Goal: Obtain resource: Download file/media

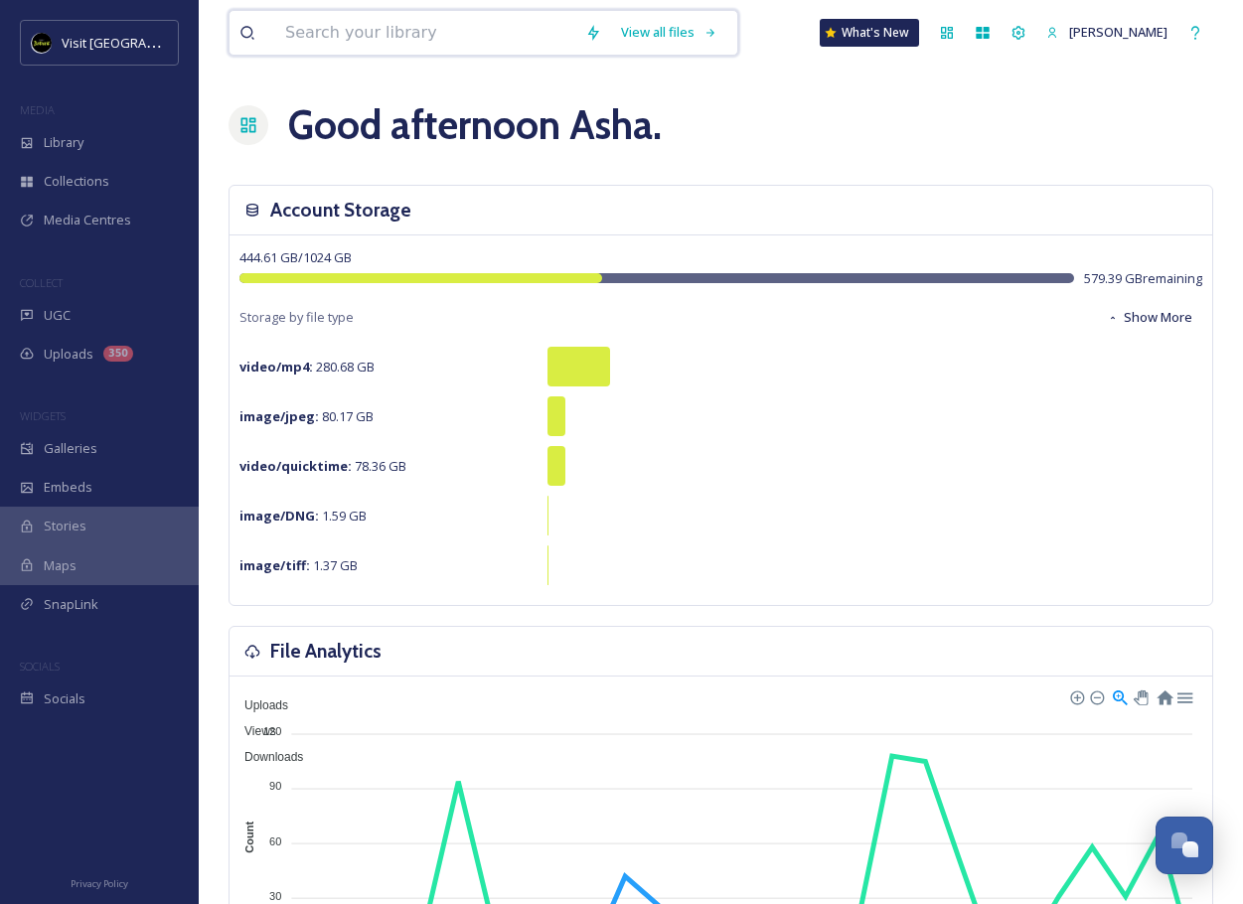
click at [335, 40] on input at bounding box center [425, 33] width 300 height 44
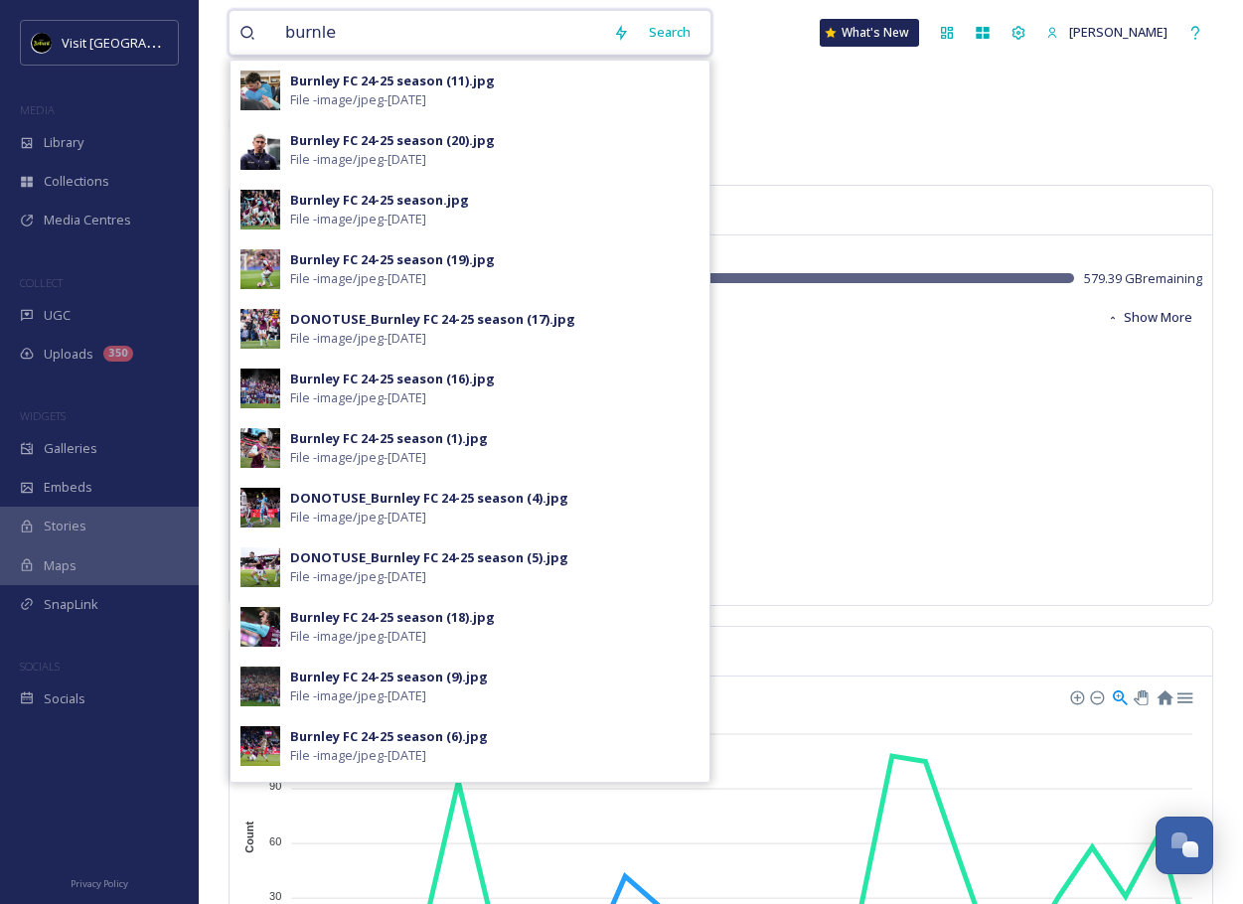
type input "burnley"
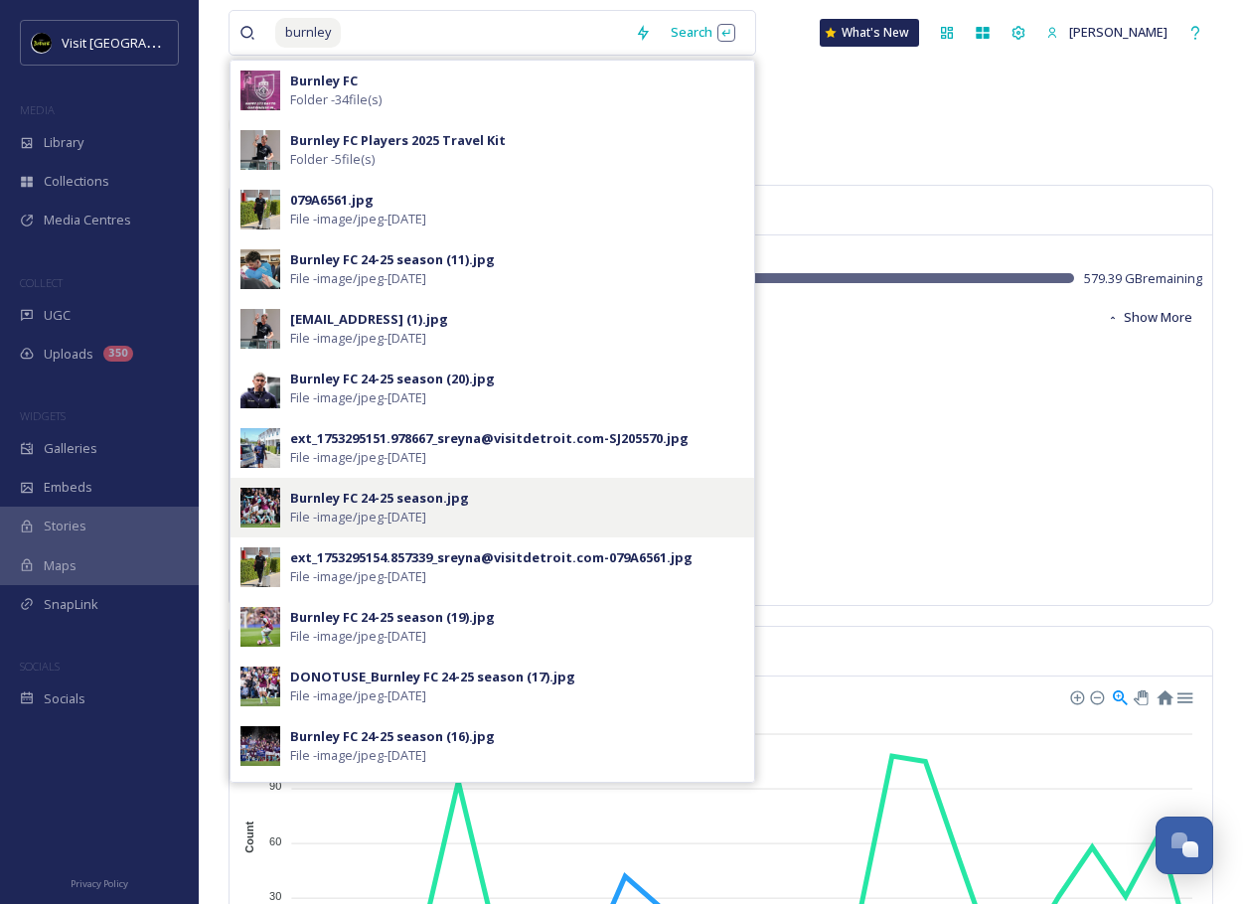
click at [380, 500] on div "Burnley FC 24-25 season.jpg" at bounding box center [379, 498] width 179 height 19
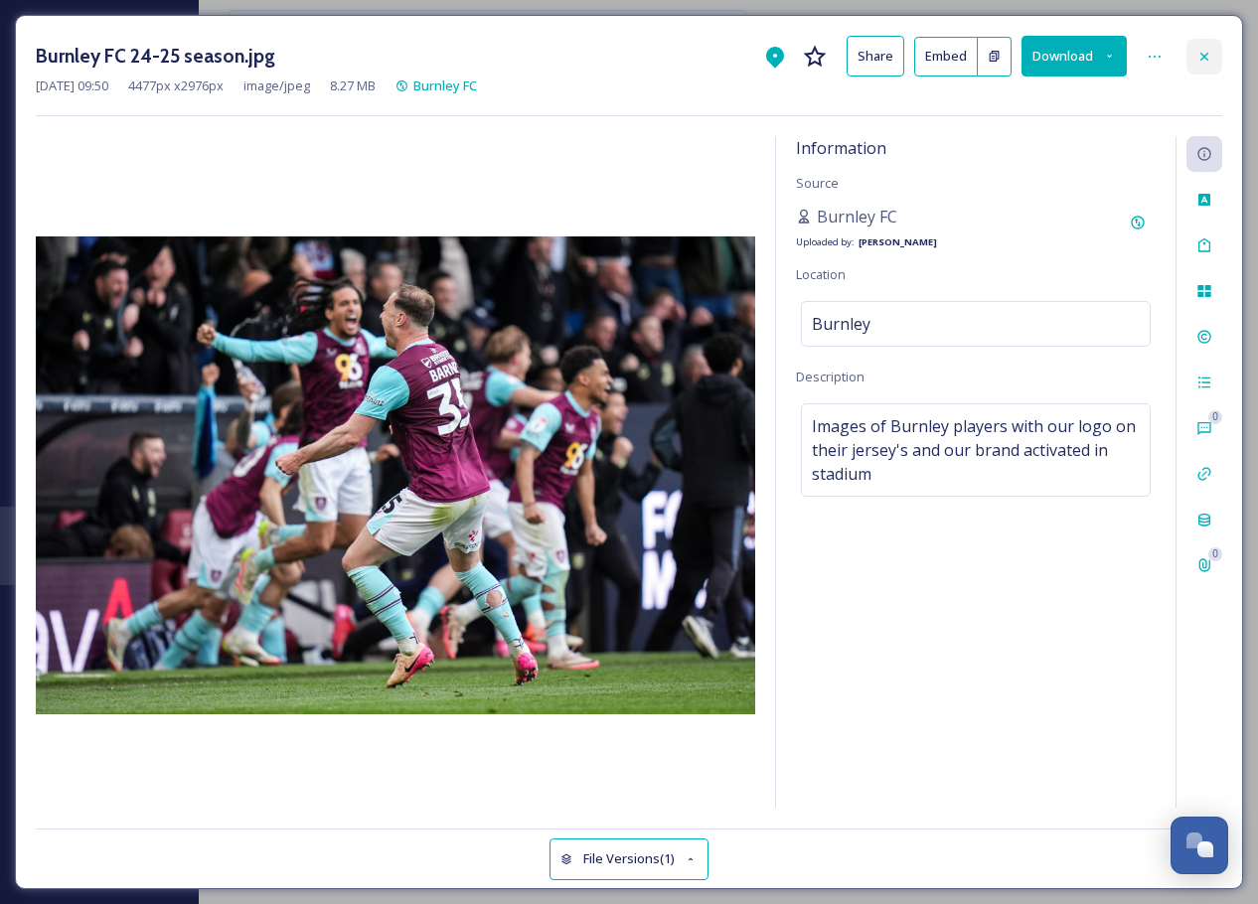
click at [1203, 51] on icon at bounding box center [1204, 57] width 16 height 16
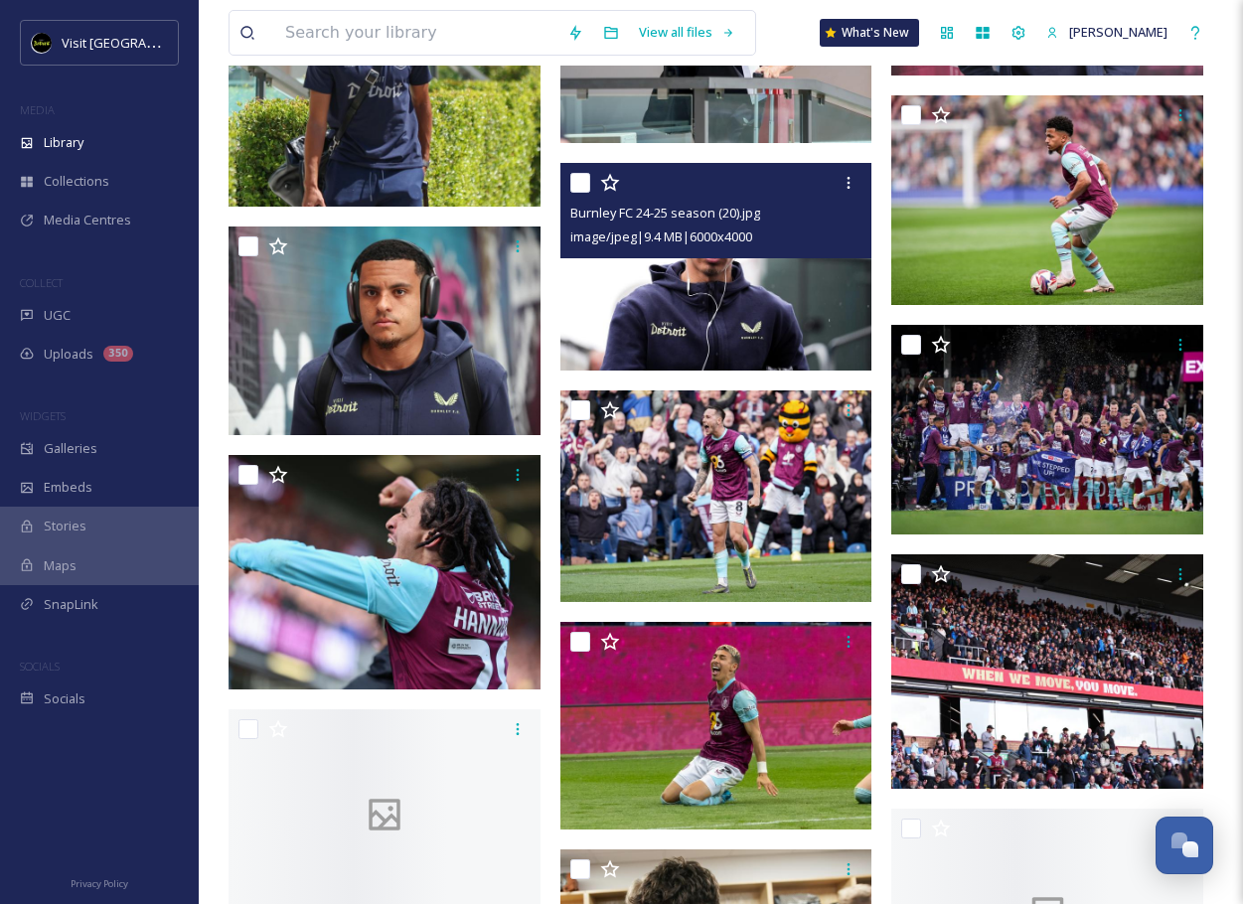
scroll to position [827, 0]
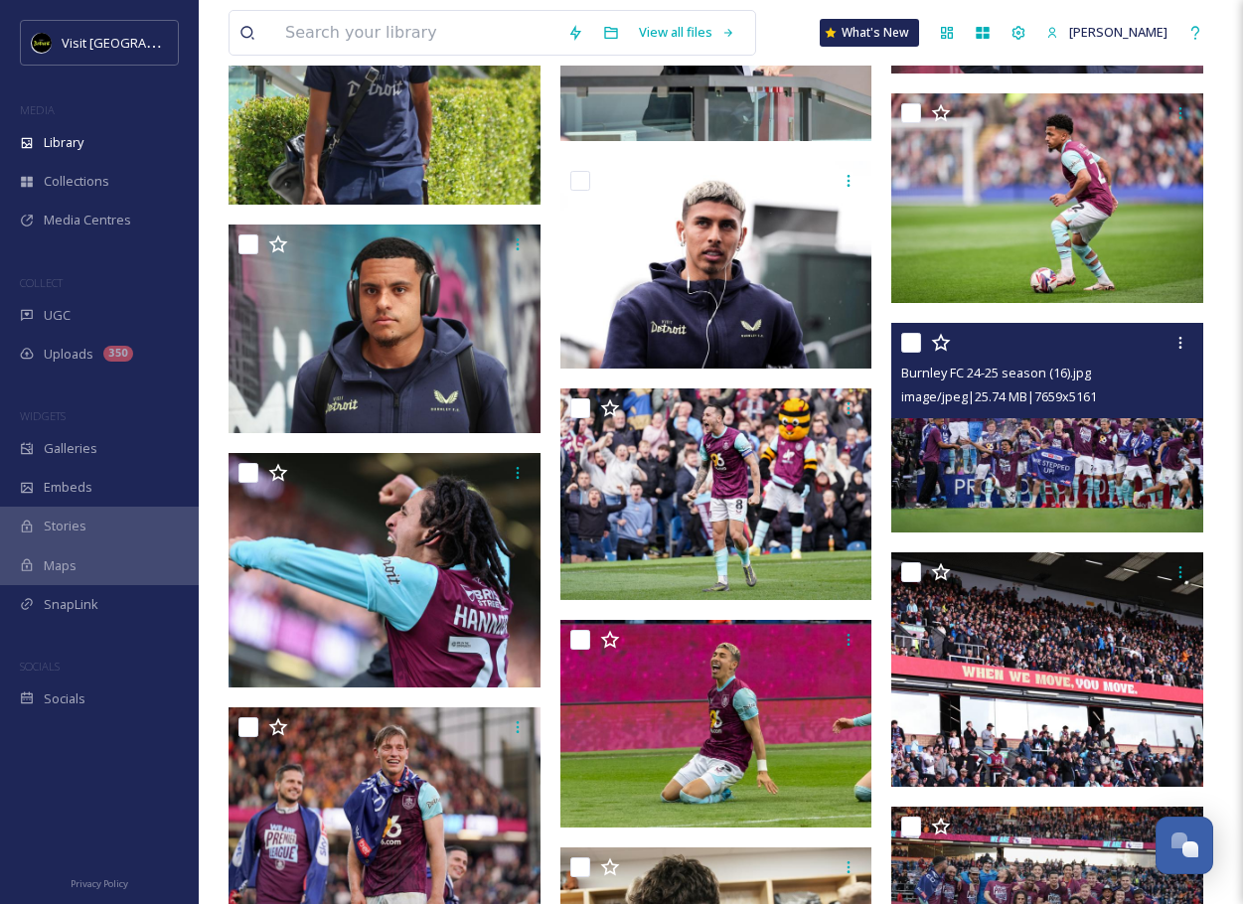
click at [914, 344] on input "checkbox" at bounding box center [911, 343] width 20 height 20
checkbox input "true"
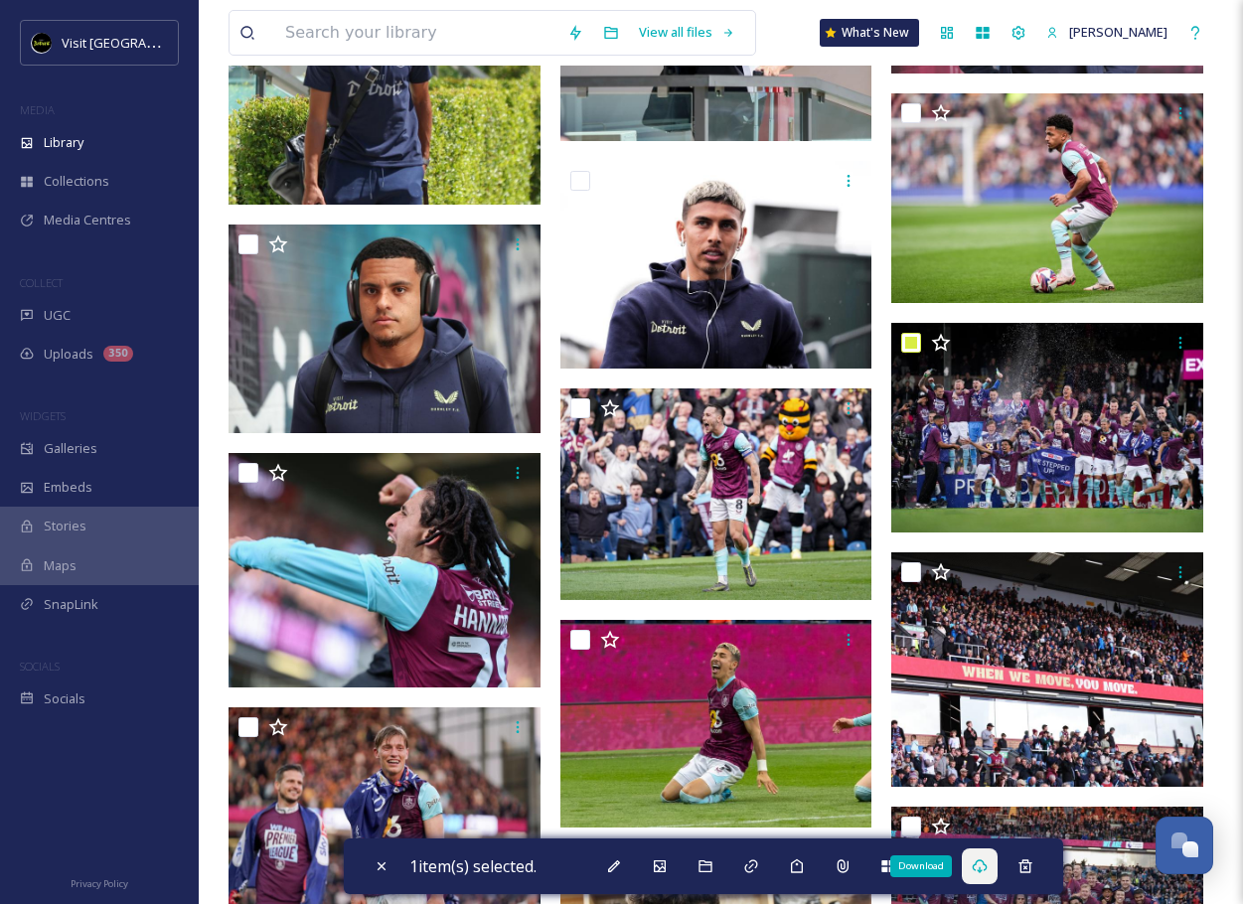
click at [988, 854] on div "Download" at bounding box center [980, 866] width 36 height 36
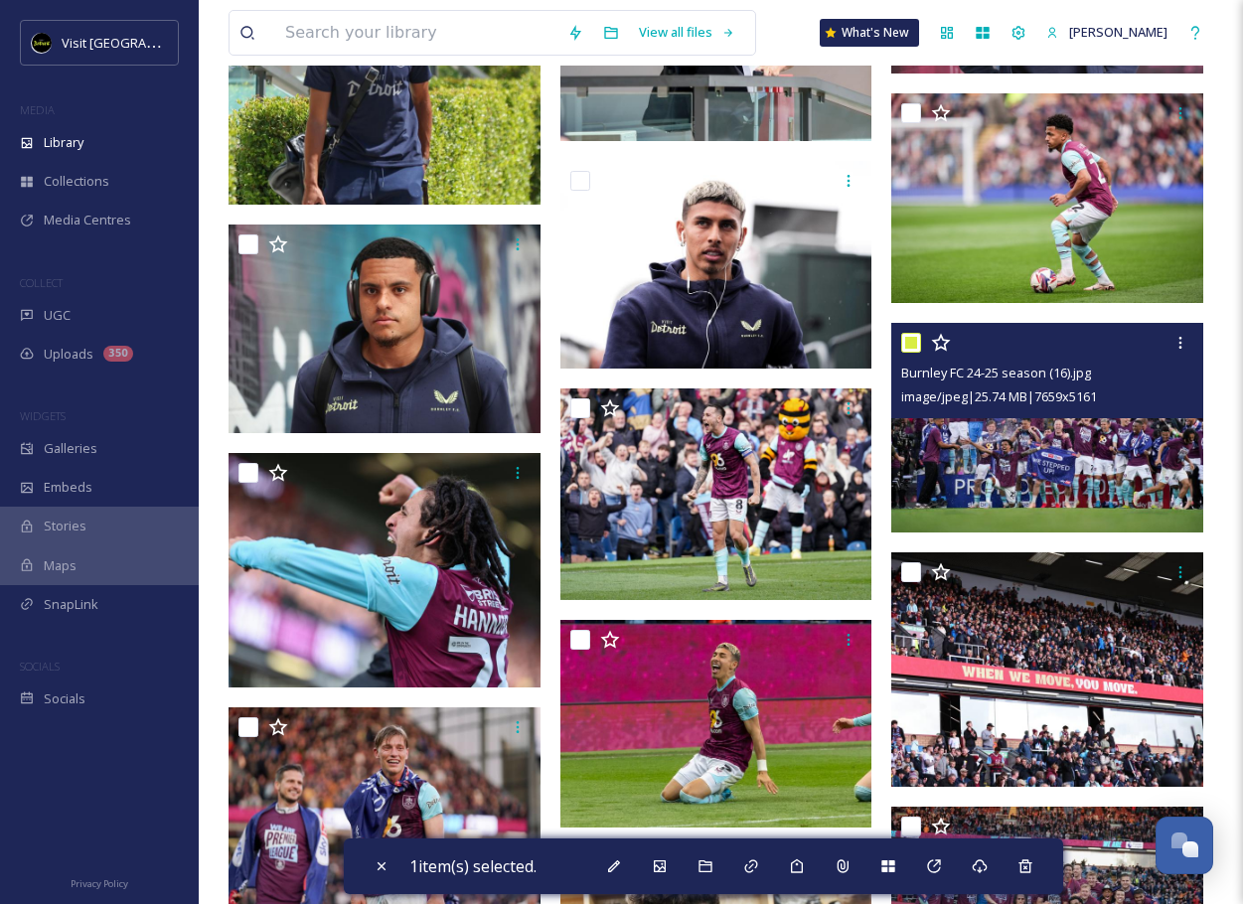
click at [1019, 459] on img at bounding box center [1047, 428] width 312 height 211
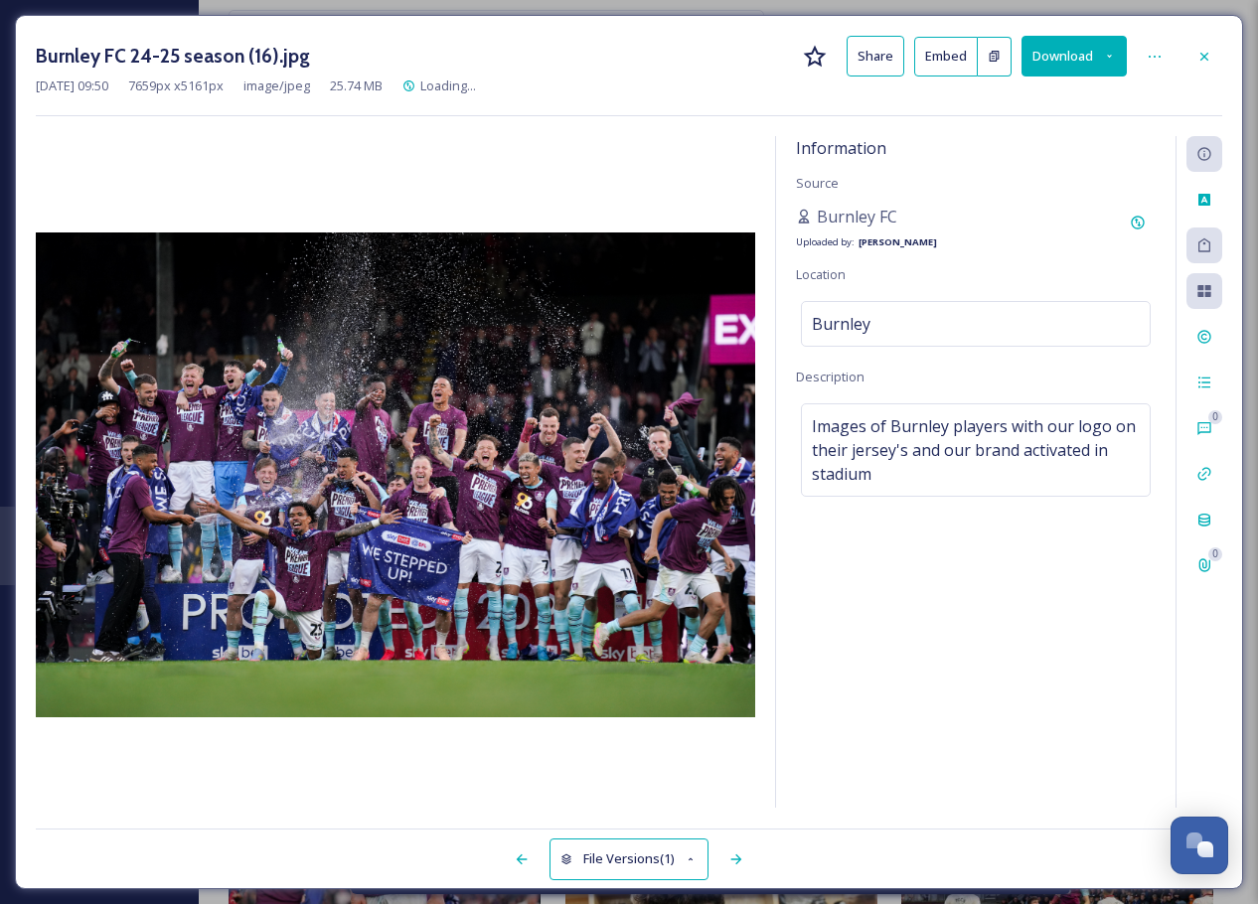
click at [1108, 63] on button "Download" at bounding box center [1073, 56] width 105 height 41
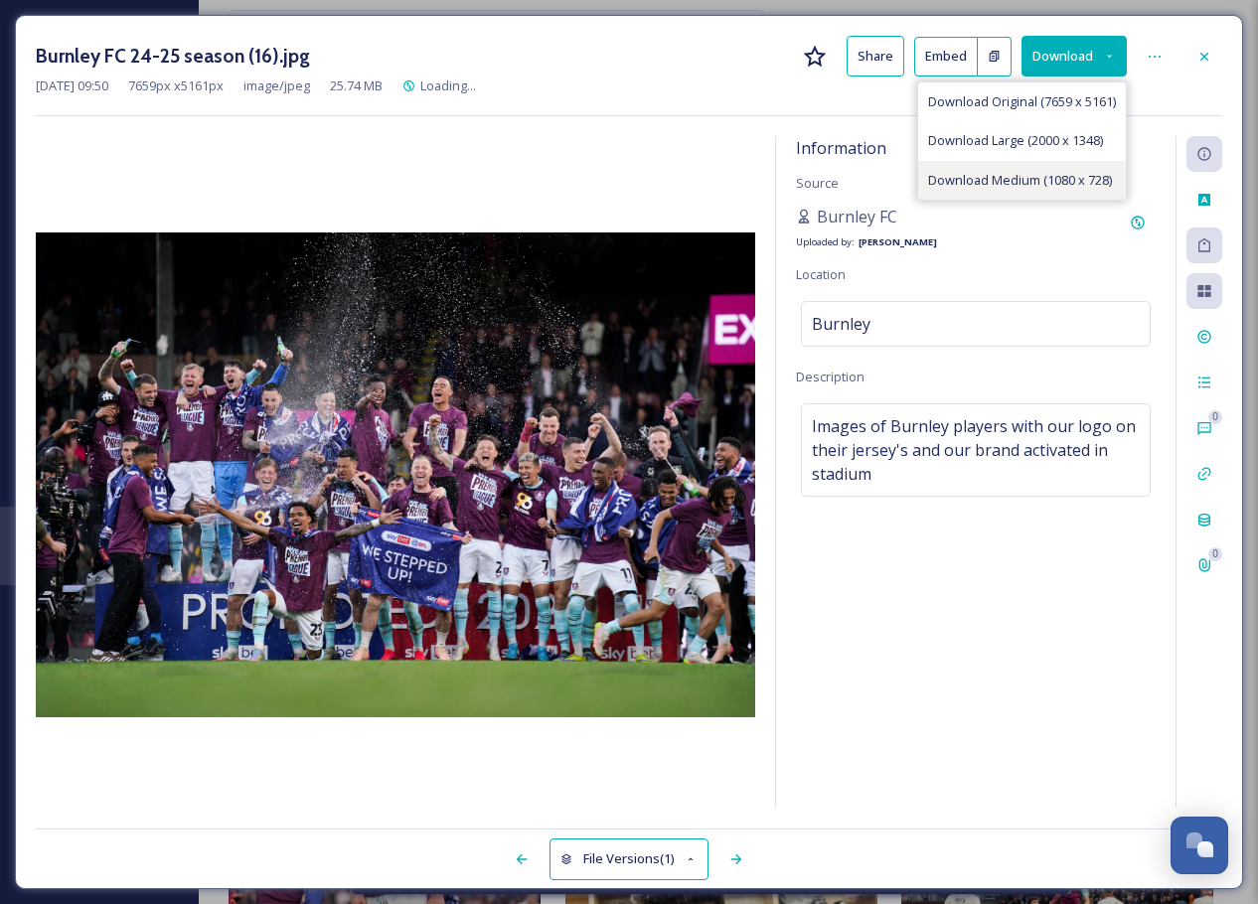
click at [1041, 173] on span "Download Medium (1080 x 728)" at bounding box center [1020, 180] width 184 height 19
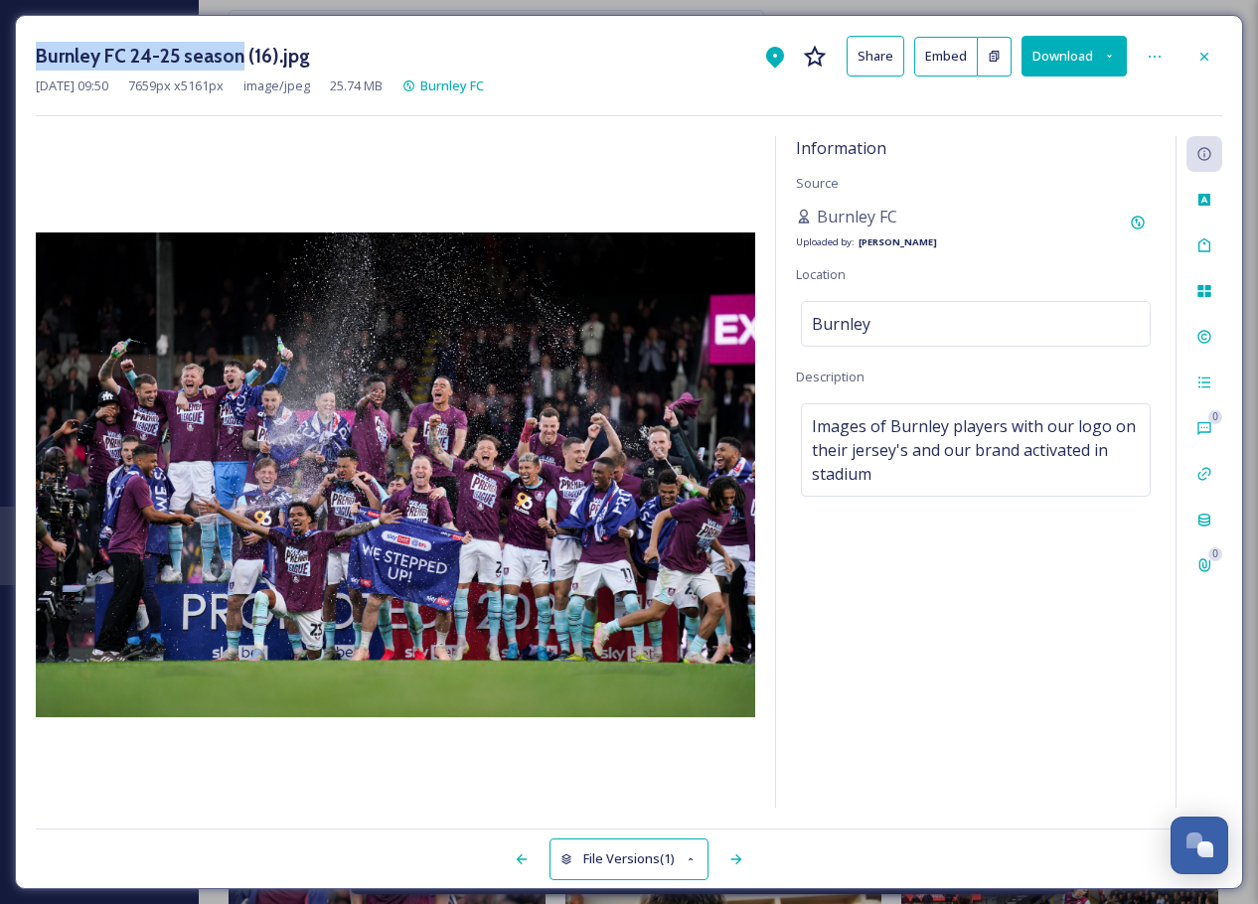
drag, startPoint x: 34, startPoint y: 56, endPoint x: 240, endPoint y: 63, distance: 206.7
click at [240, 63] on div "Burnley FC 24-25 season (16).jpg Share Embed Download [DATE] 09:50 7659 px x 51…" at bounding box center [629, 452] width 1228 height 874
copy h3 "Burnley FC 24-25 season"
click at [1210, 63] on icon at bounding box center [1204, 57] width 16 height 16
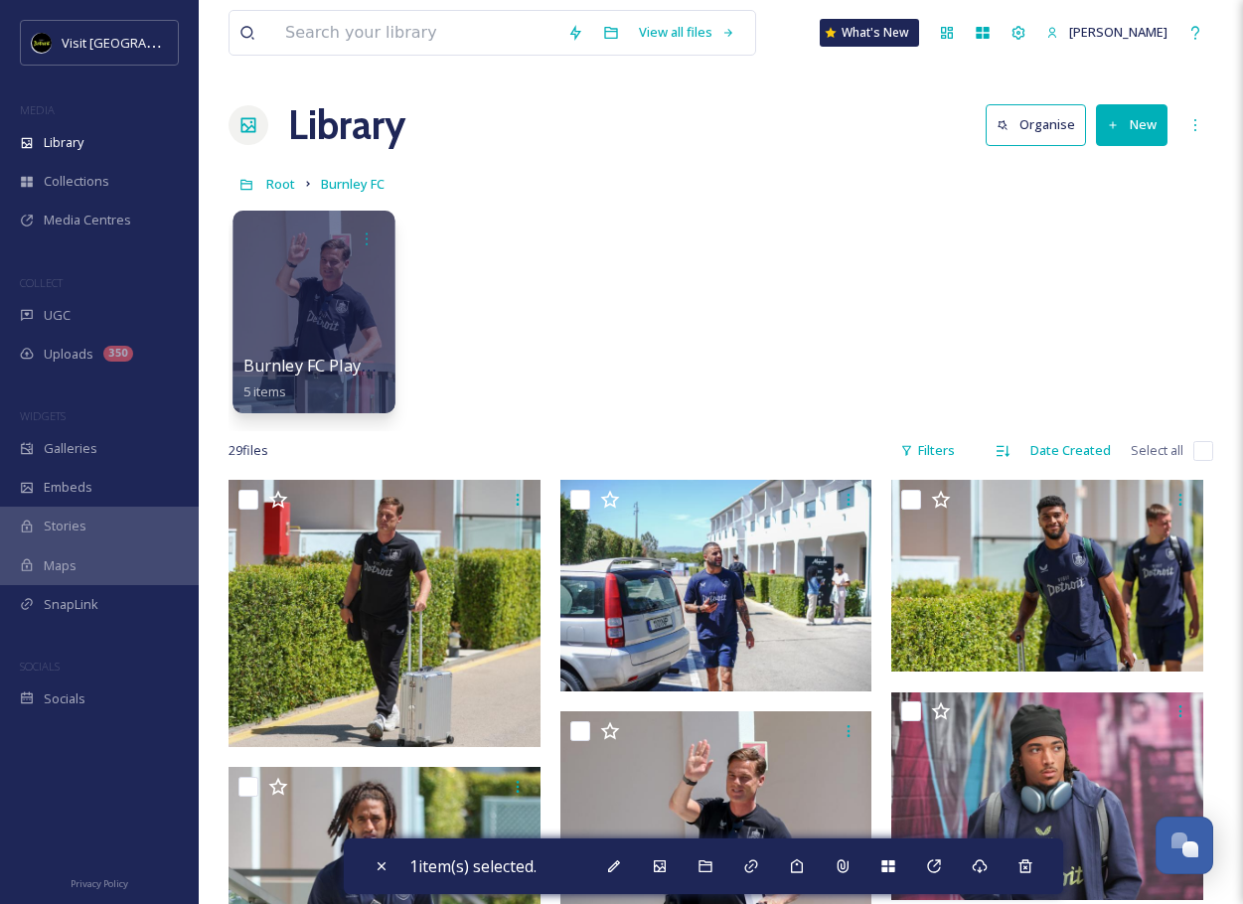
click at [316, 332] on div at bounding box center [313, 312] width 162 height 203
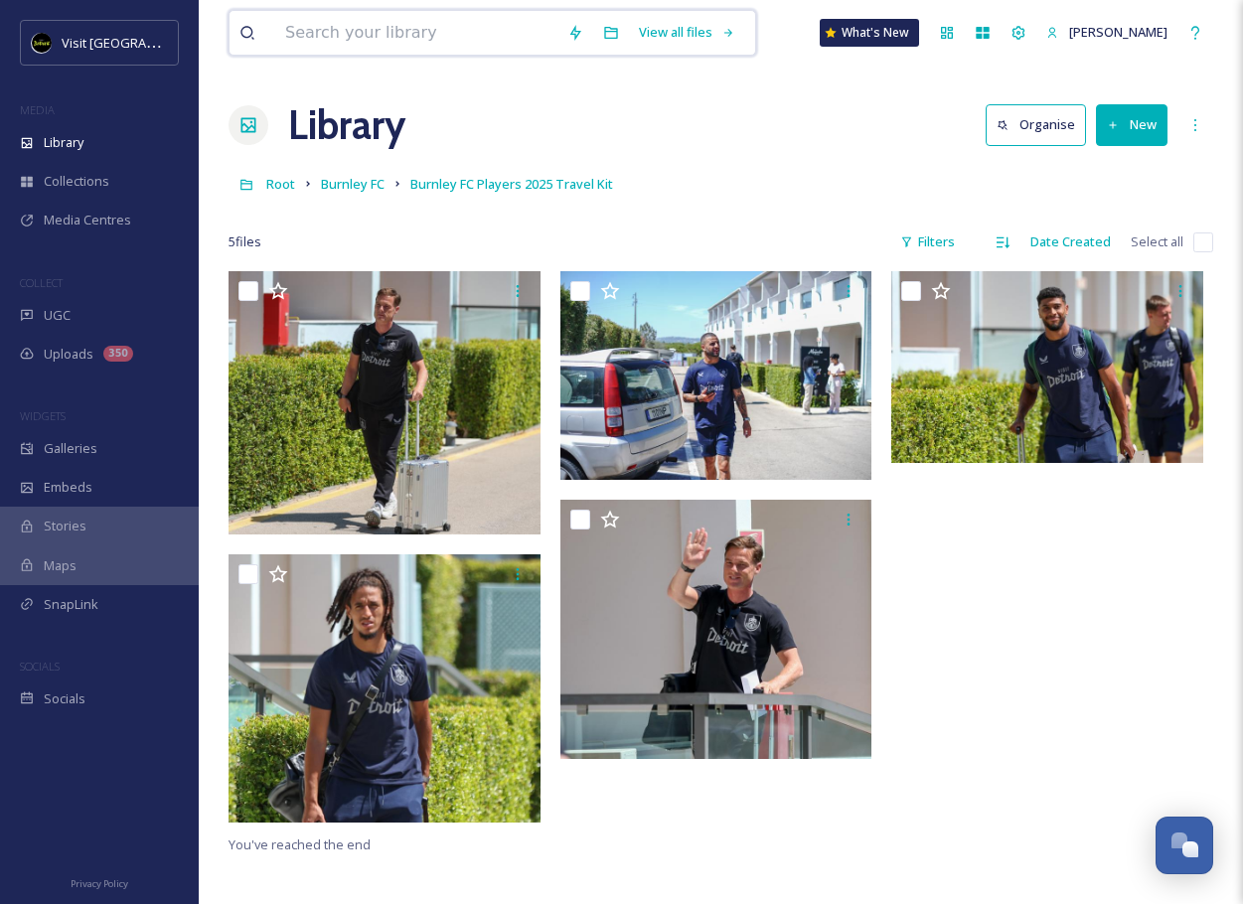
click at [409, 20] on input at bounding box center [416, 33] width 282 height 44
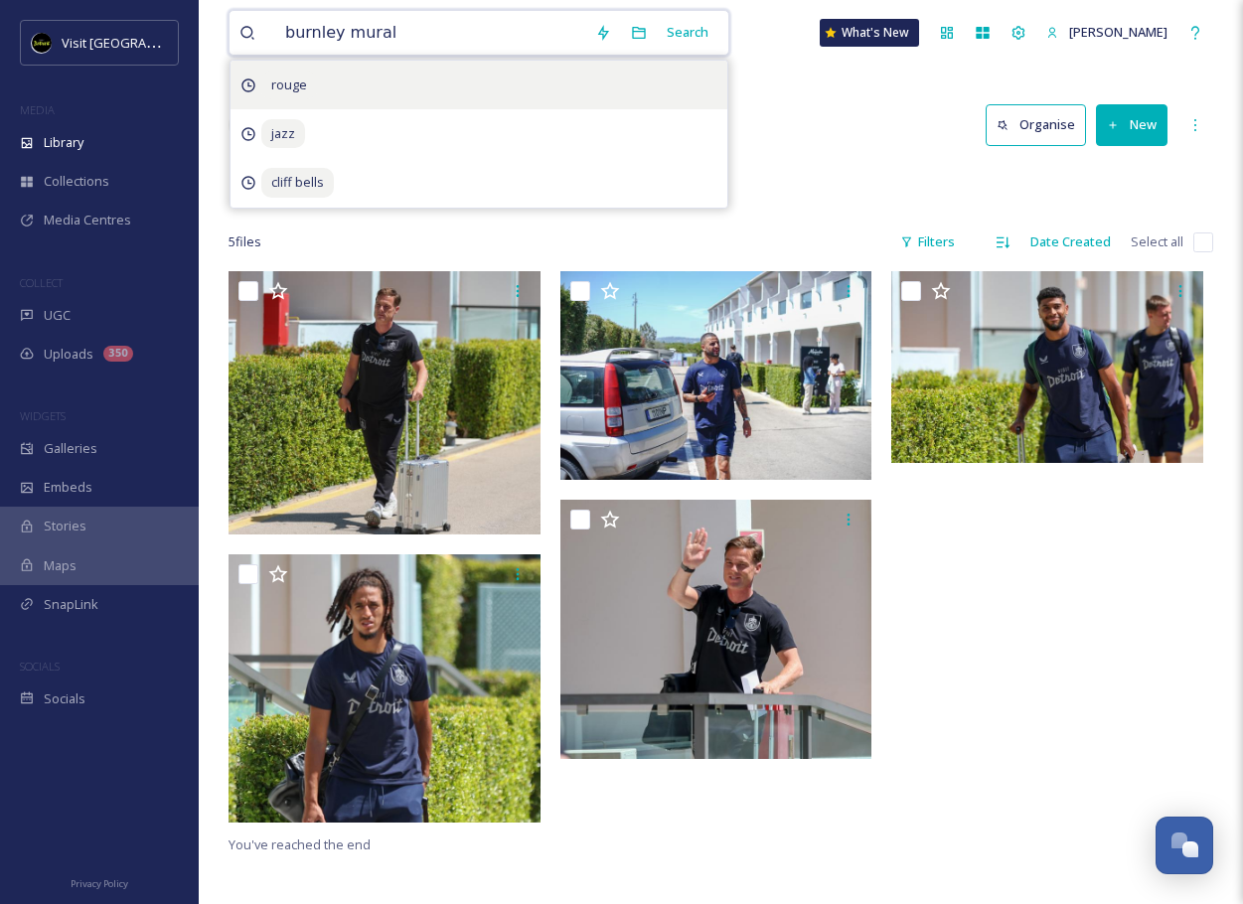
type input "burnley mural"
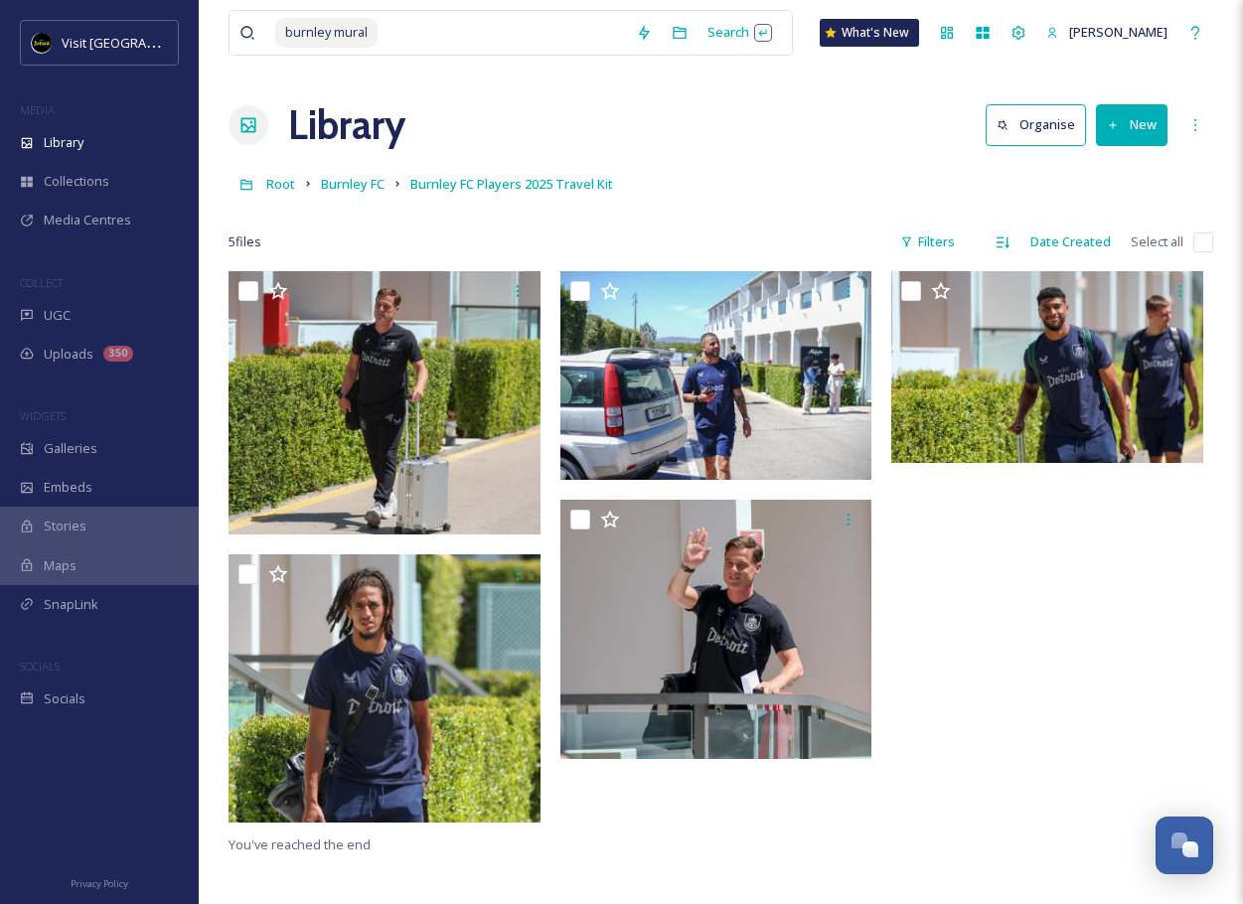
click at [357, 164] on div "burnley mural Search What's [GEOGRAPHIC_DATA][PERSON_NAME] Organise New Root Bu…" at bounding box center [721, 587] width 1044 height 1175
click at [358, 193] on span "Burnley FC" at bounding box center [353, 184] width 64 height 18
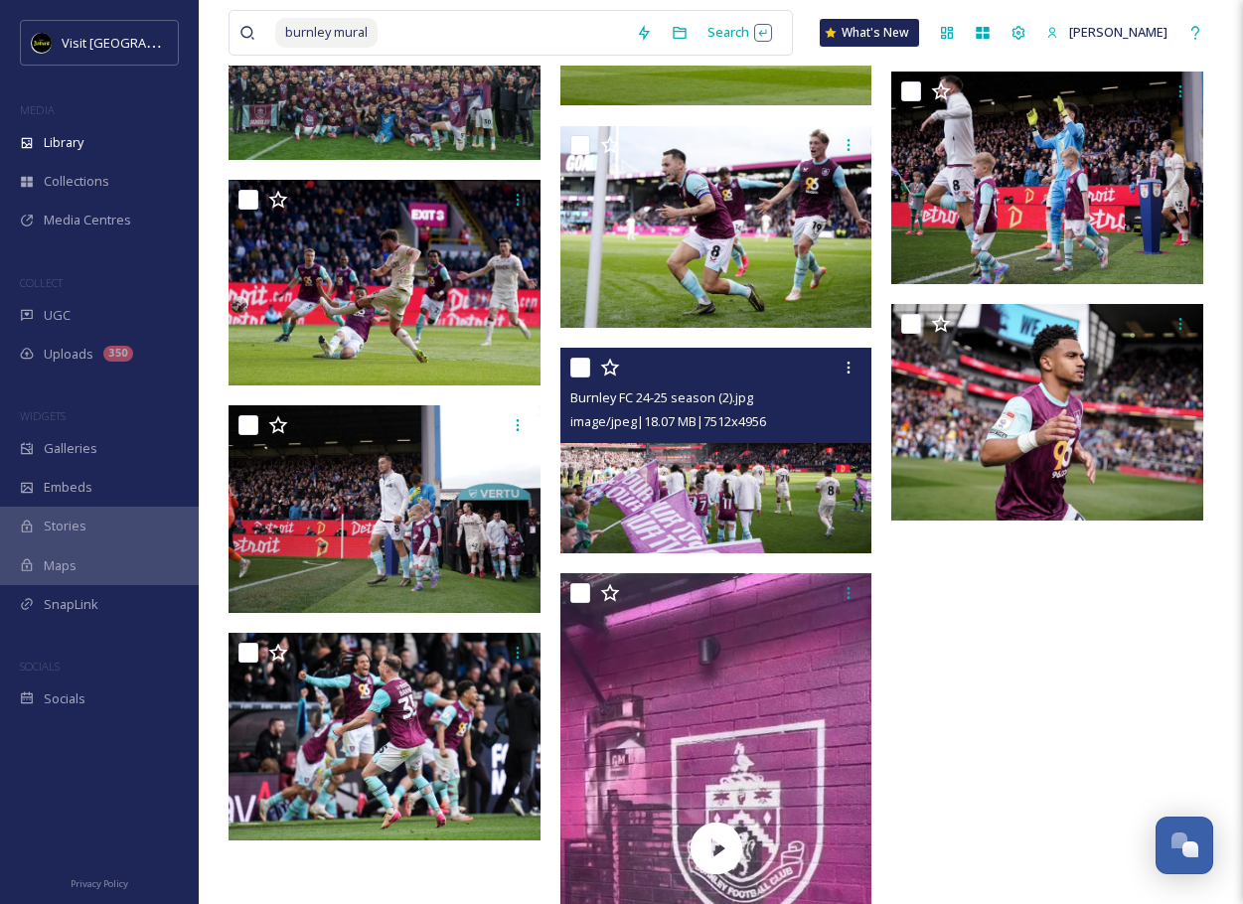
scroll to position [1589, 0]
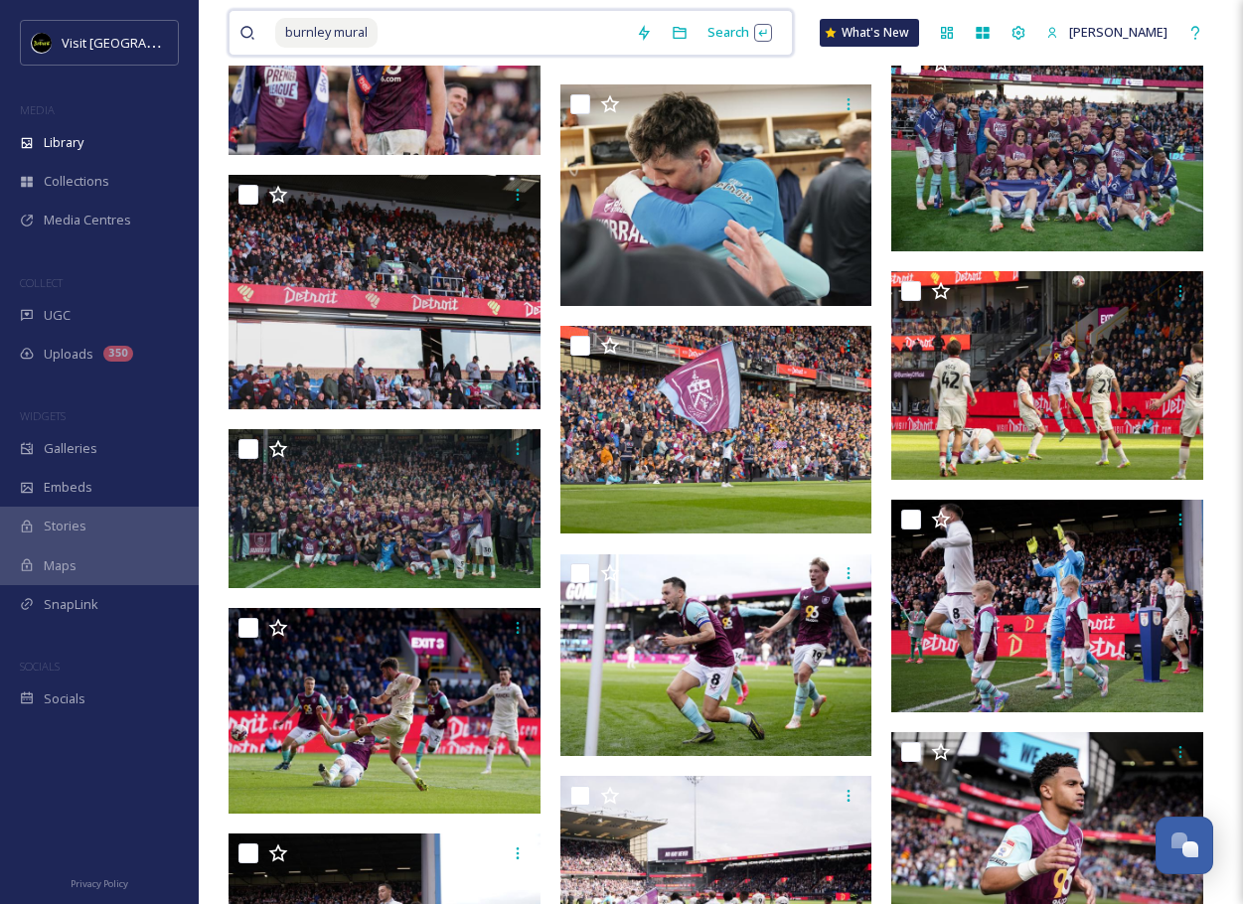
click at [414, 26] on input at bounding box center [502, 33] width 246 height 44
drag, startPoint x: 406, startPoint y: 24, endPoint x: 168, endPoint y: 21, distance: 238.4
type input "b"
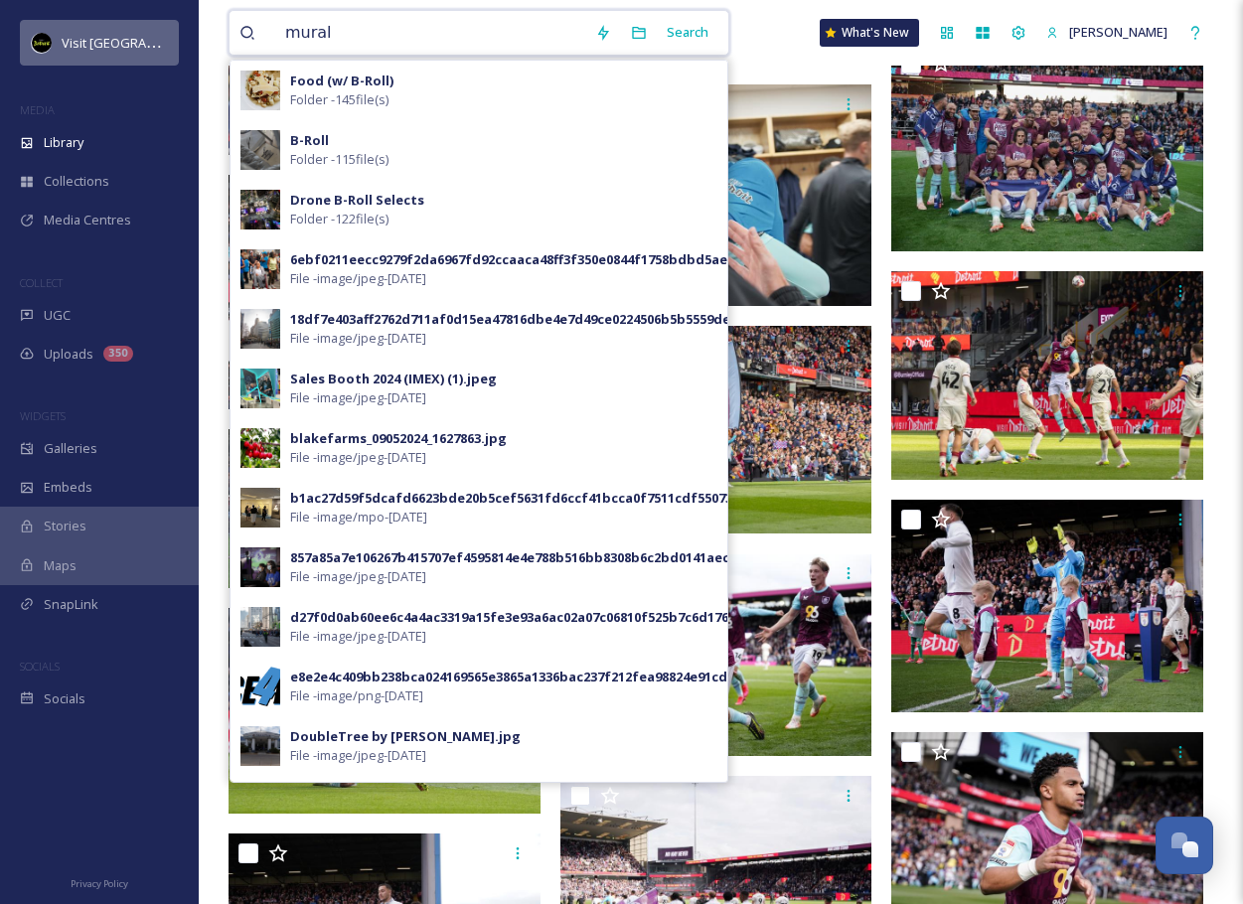
type input "mural"
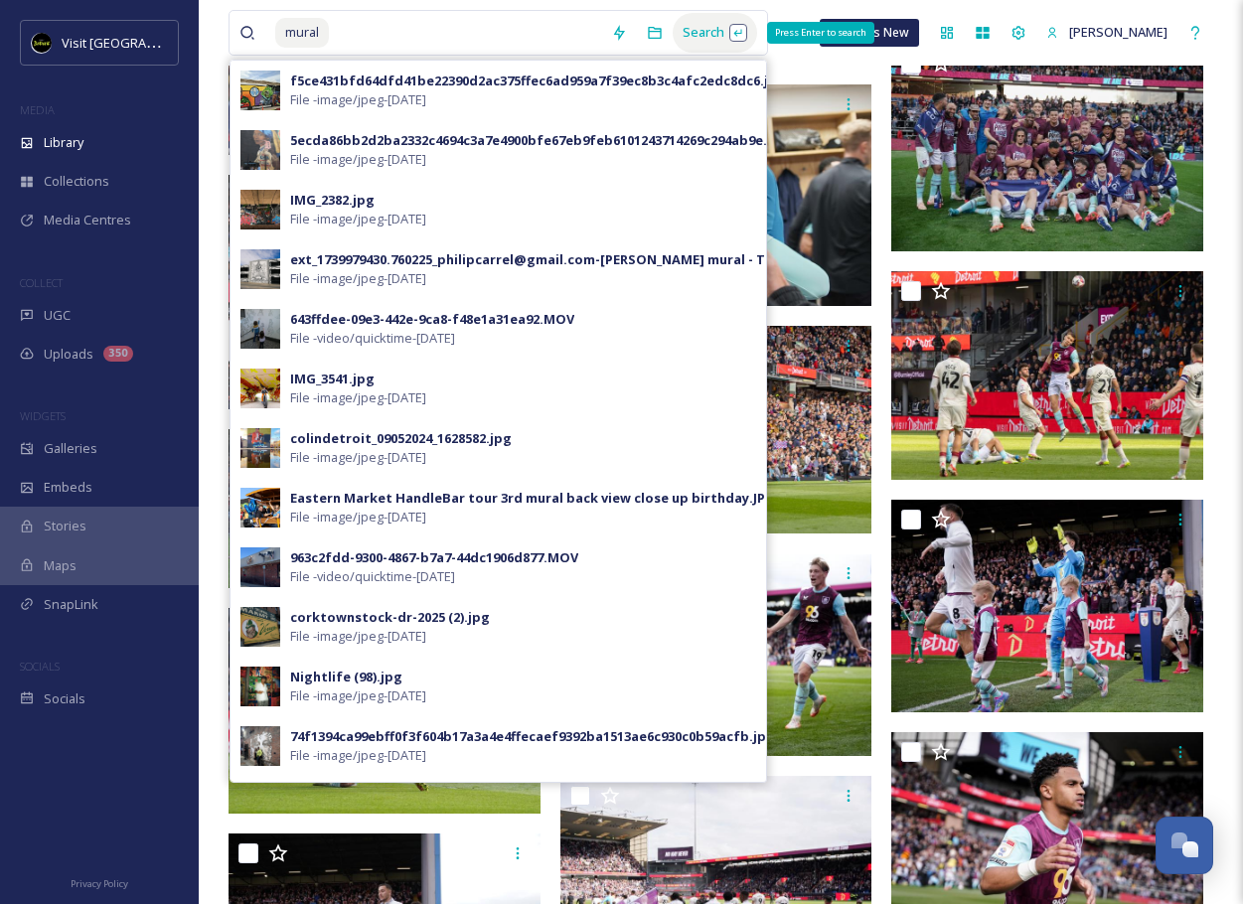
click at [702, 37] on div "Search Press Enter to search" at bounding box center [715, 32] width 84 height 39
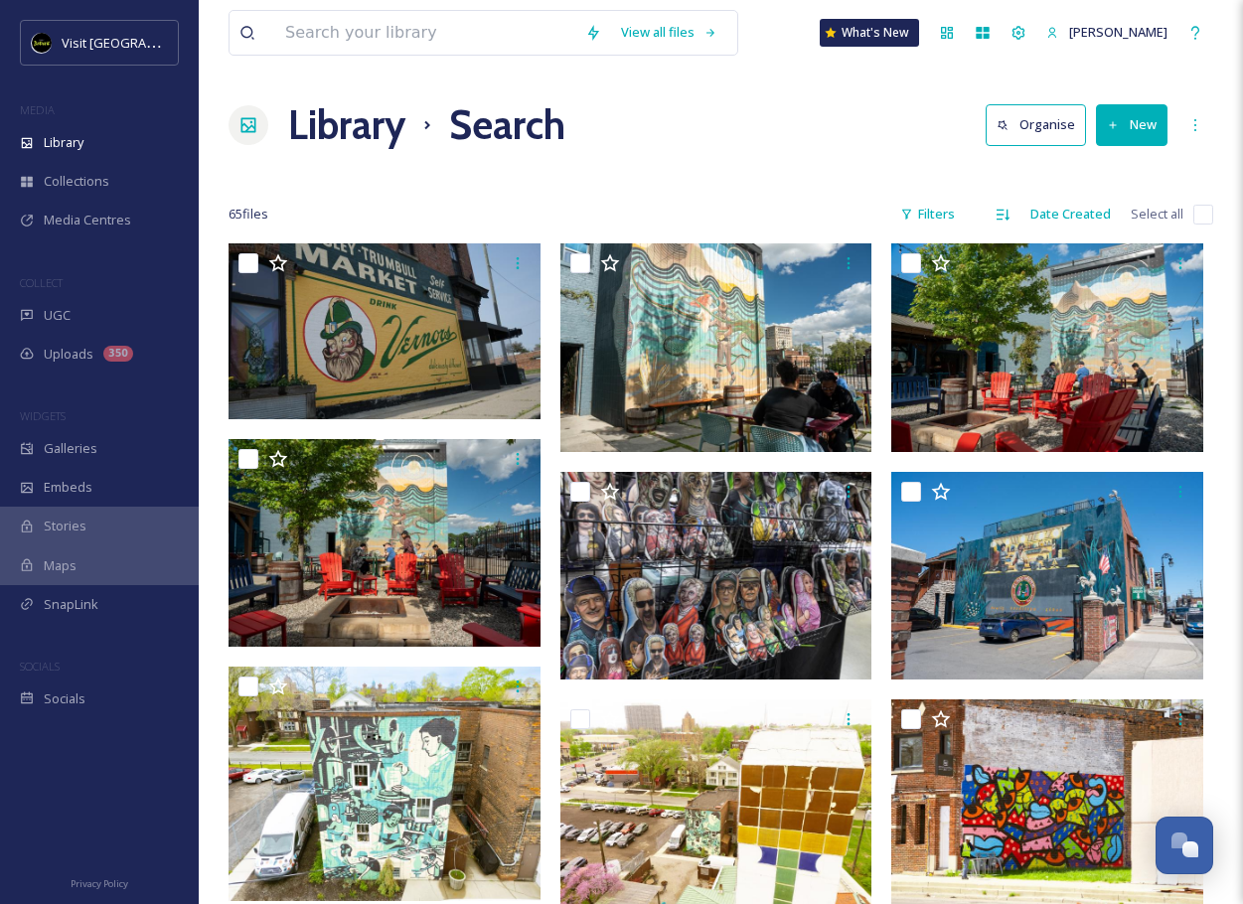
click at [884, 152] on div "Library Search Organise New" at bounding box center [720, 125] width 984 height 60
click at [394, 36] on input at bounding box center [425, 33] width 300 height 44
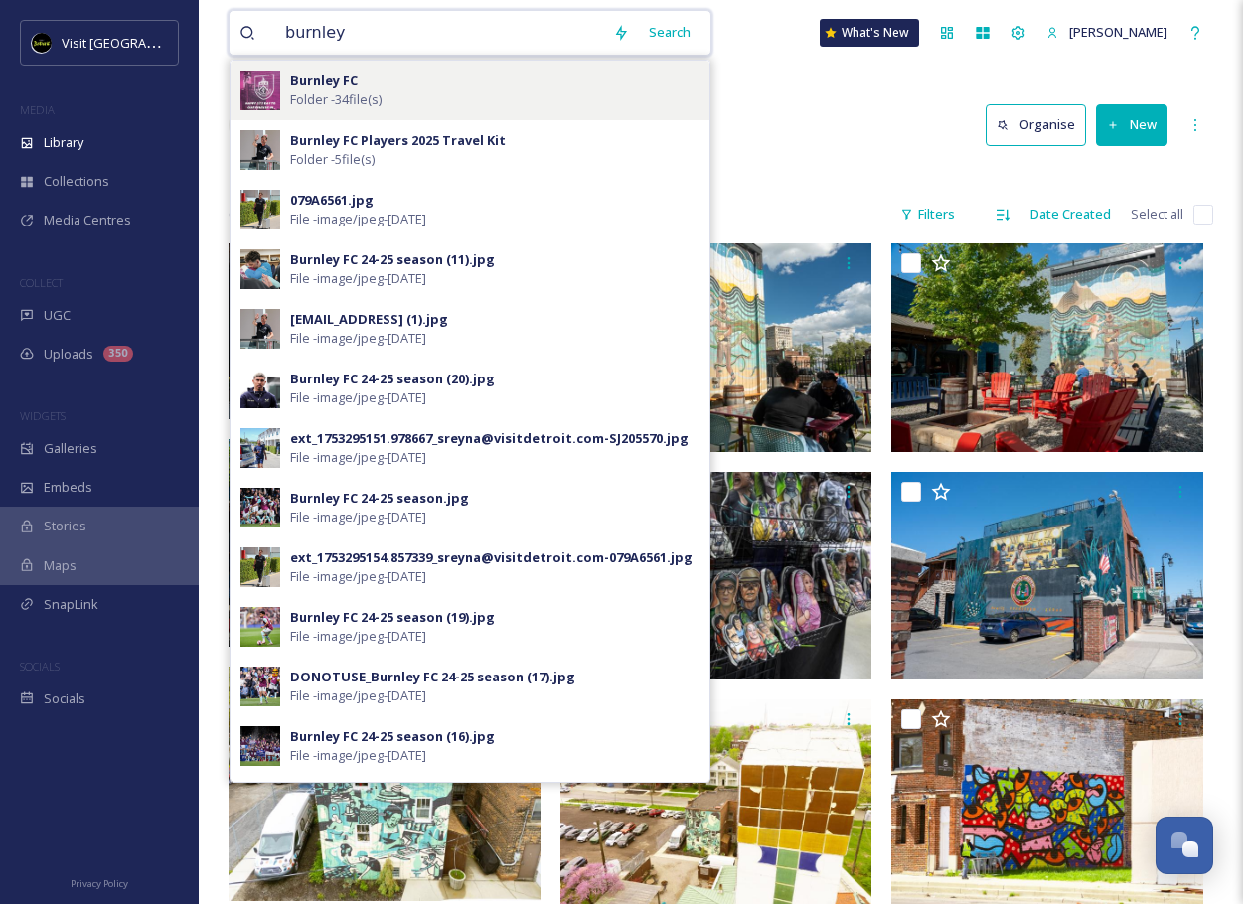
type input "burnley"
click at [340, 96] on span "Folder - 34 file(s)" at bounding box center [335, 99] width 91 height 19
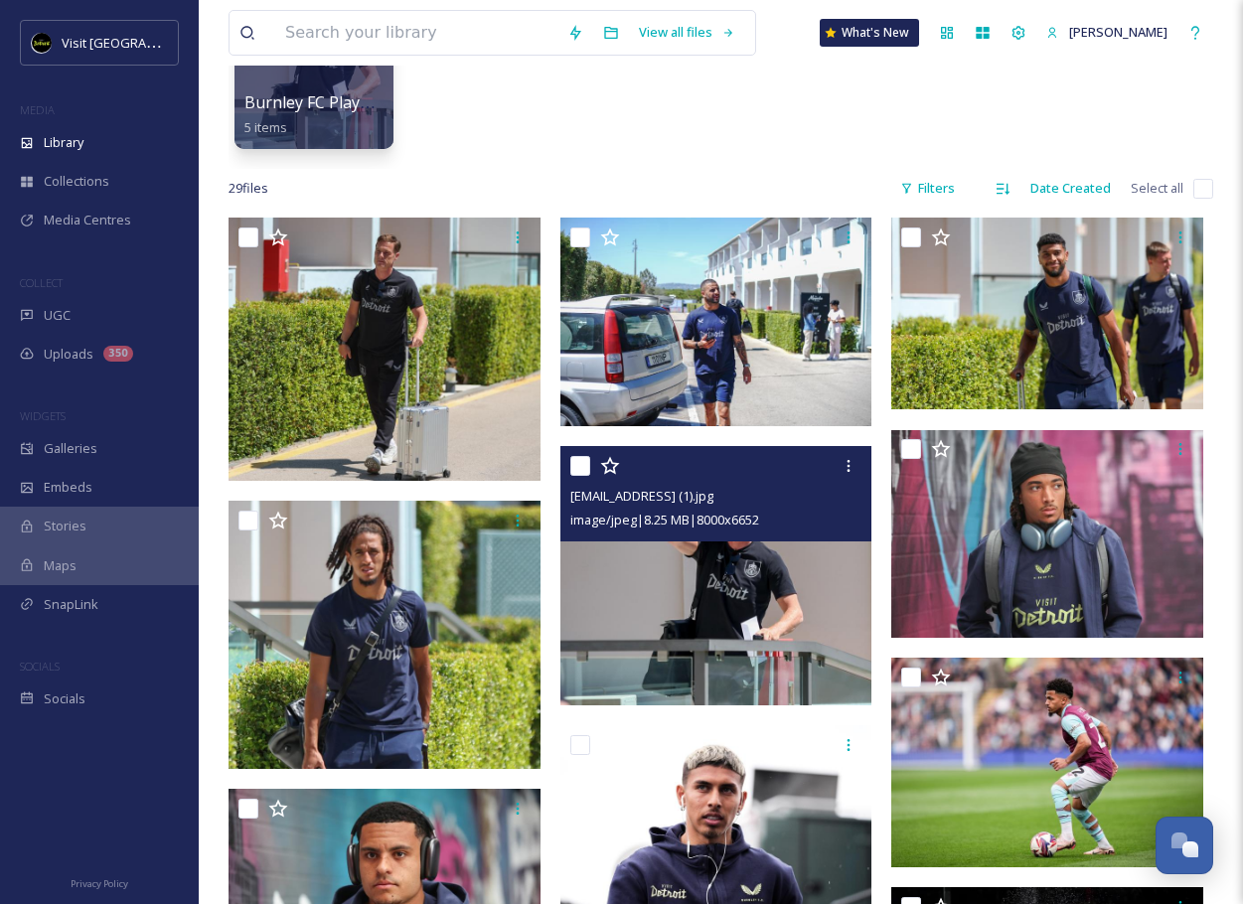
scroll to position [186, 0]
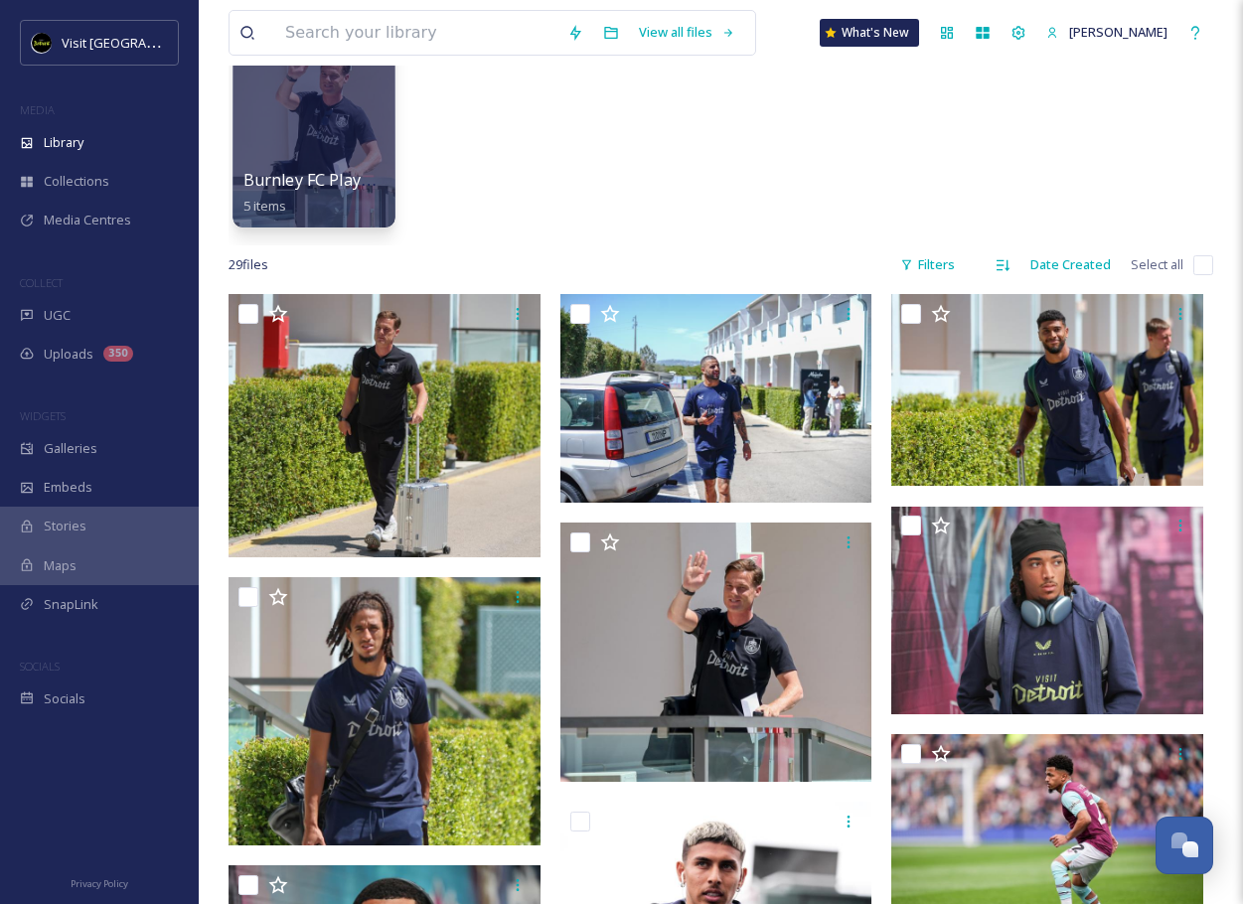
click at [352, 153] on div at bounding box center [313, 126] width 162 height 203
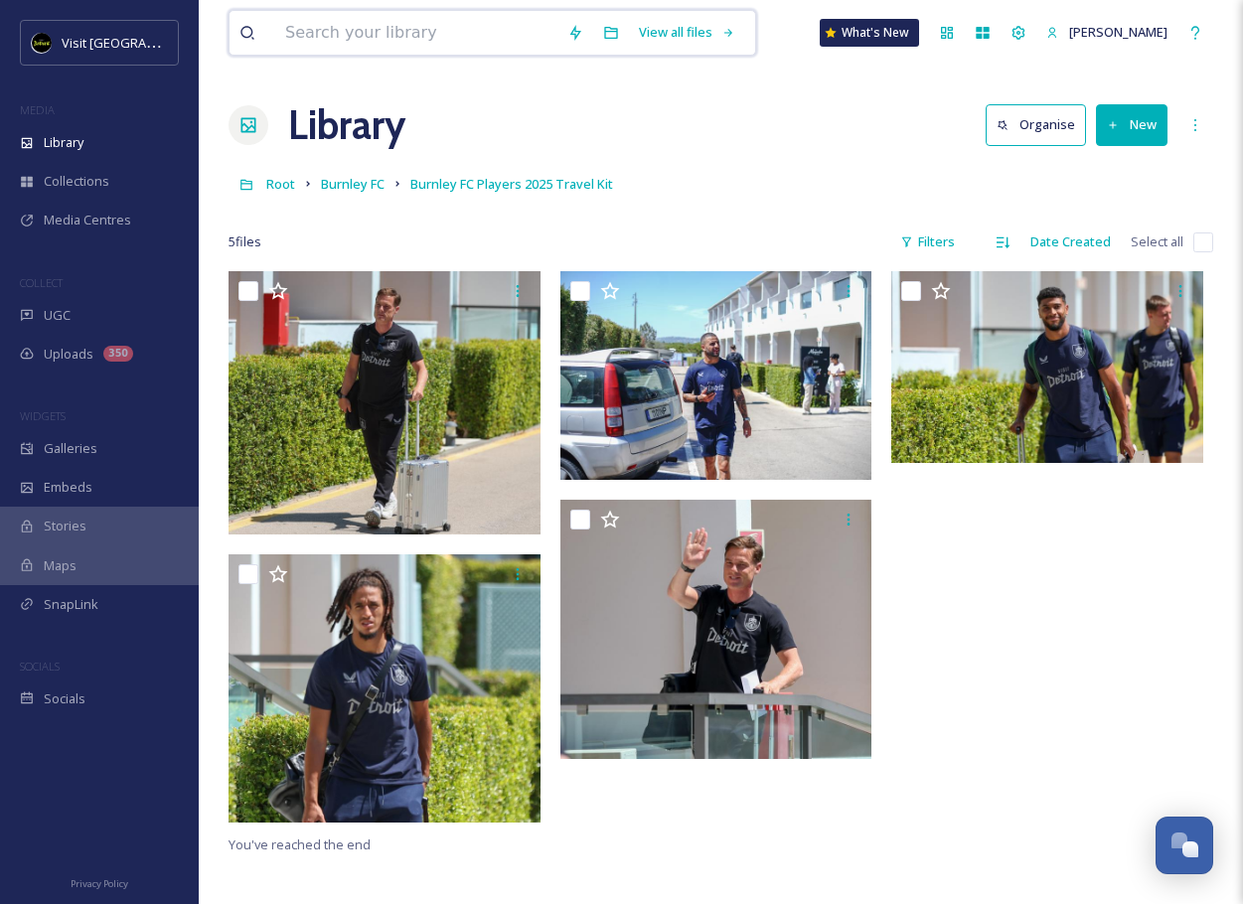
click at [430, 42] on input at bounding box center [416, 33] width 282 height 44
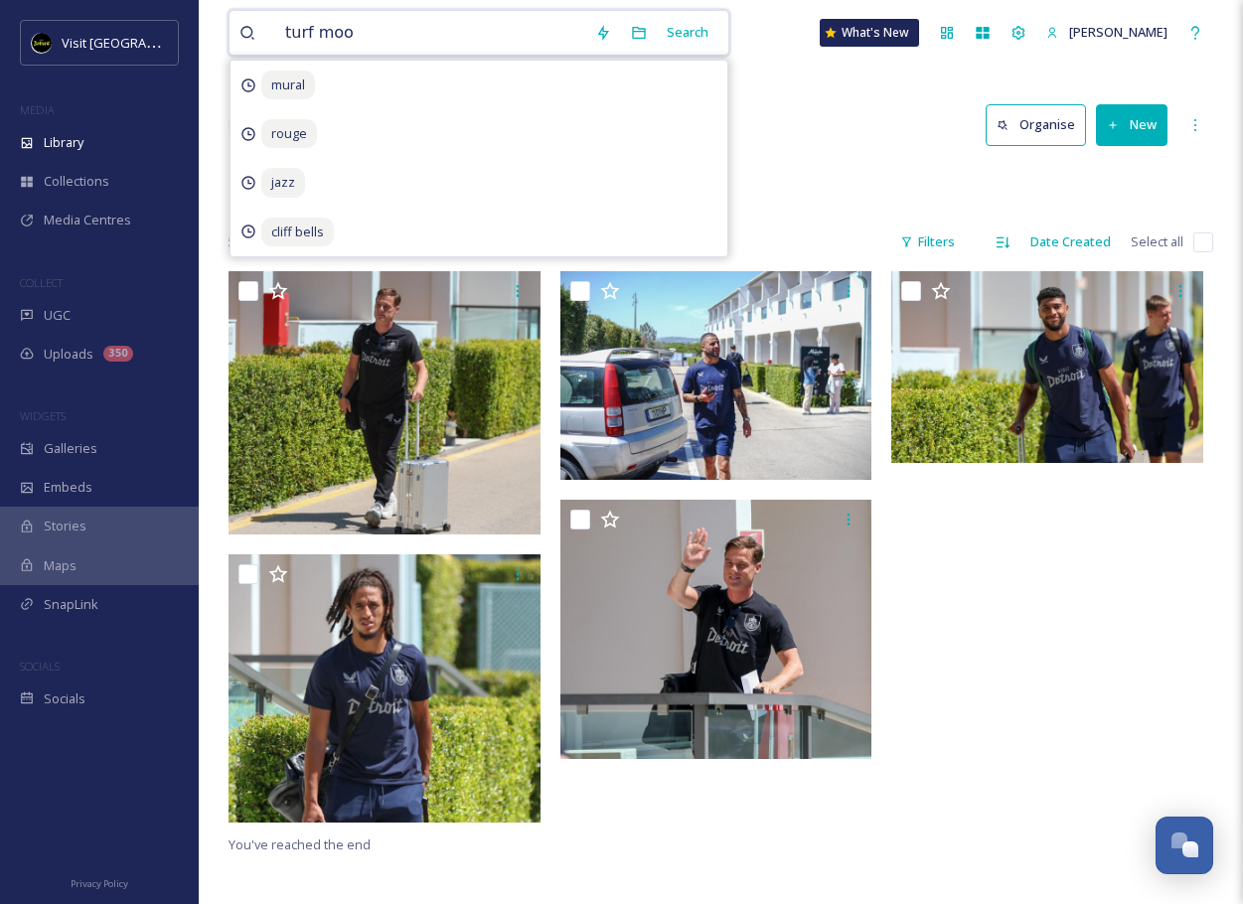
type input "turf moot"
